Goal: Contribute content

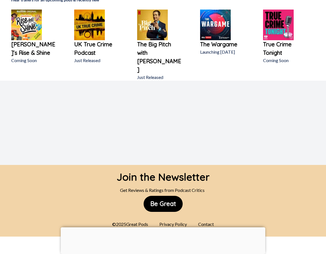
scroll to position [426, 0]
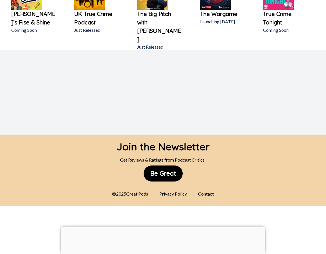
click at [135, 135] on div "Join the Newsletter" at bounding box center [163, 145] width 93 height 20
click at [174, 166] on button "Be Great" at bounding box center [163, 174] width 39 height 16
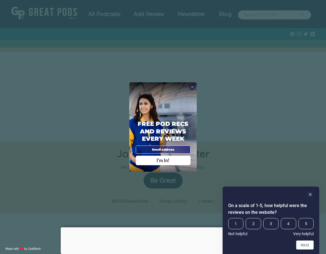
click at [78, 49] on div "X Free Pod Recs and Reviews every week I'm In! X Thanks Poddy People! See you T…" at bounding box center [163, 127] width 326 height 254
click at [193, 87] on span "X" at bounding box center [192, 87] width 3 height 4
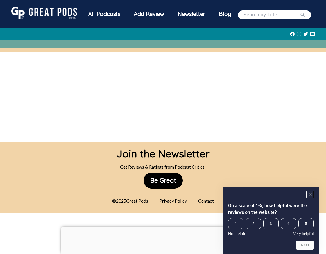
click at [312, 196] on icon "Hide survey" at bounding box center [310, 194] width 7 height 7
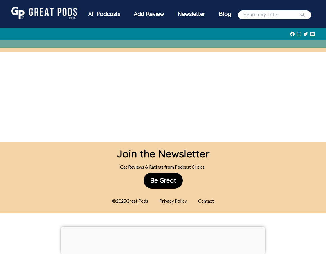
click at [207, 202] on div "Contact" at bounding box center [206, 201] width 23 height 11
click at [207, 201] on div "Contact" at bounding box center [206, 201] width 23 height 11
click at [47, 14] on img at bounding box center [44, 13] width 66 height 12
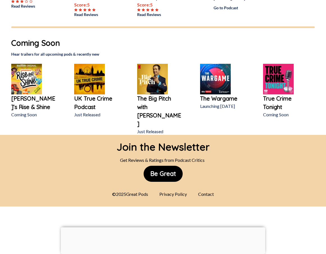
scroll to position [254, 0]
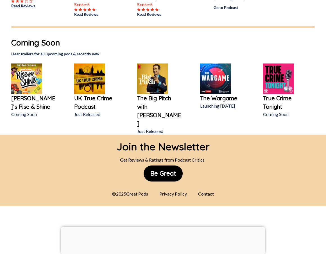
click at [208, 188] on div "Contact" at bounding box center [206, 193] width 23 height 11
click at [206, 188] on div "Contact" at bounding box center [206, 193] width 23 height 11
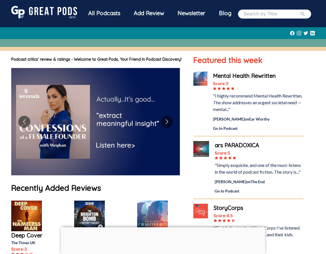
scroll to position [3, 0]
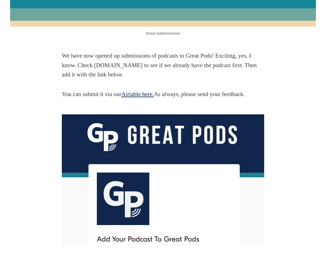
scroll to position [159, 0]
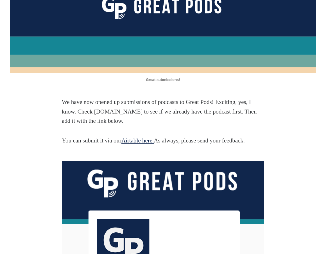
click at [140, 142] on link "Airtable here." at bounding box center [138, 140] width 32 height 7
